Goal: Task Accomplishment & Management: Manage account settings

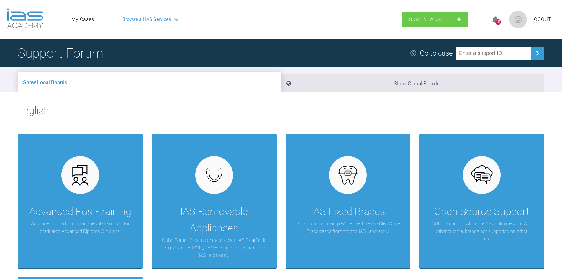
click at [97, 17] on ul "My Cases" at bounding box center [91, 19] width 40 height 15
click at [89, 20] on link "My Cases" at bounding box center [82, 20] width 23 height 8
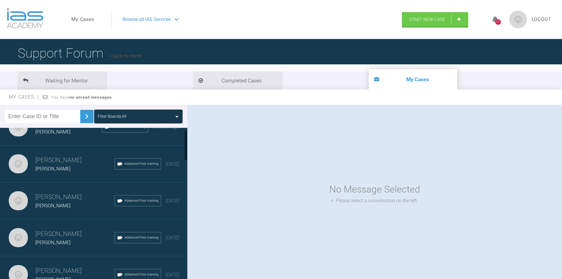
scroll to position [29, 0]
